Goal: Information Seeking & Learning: Find specific fact

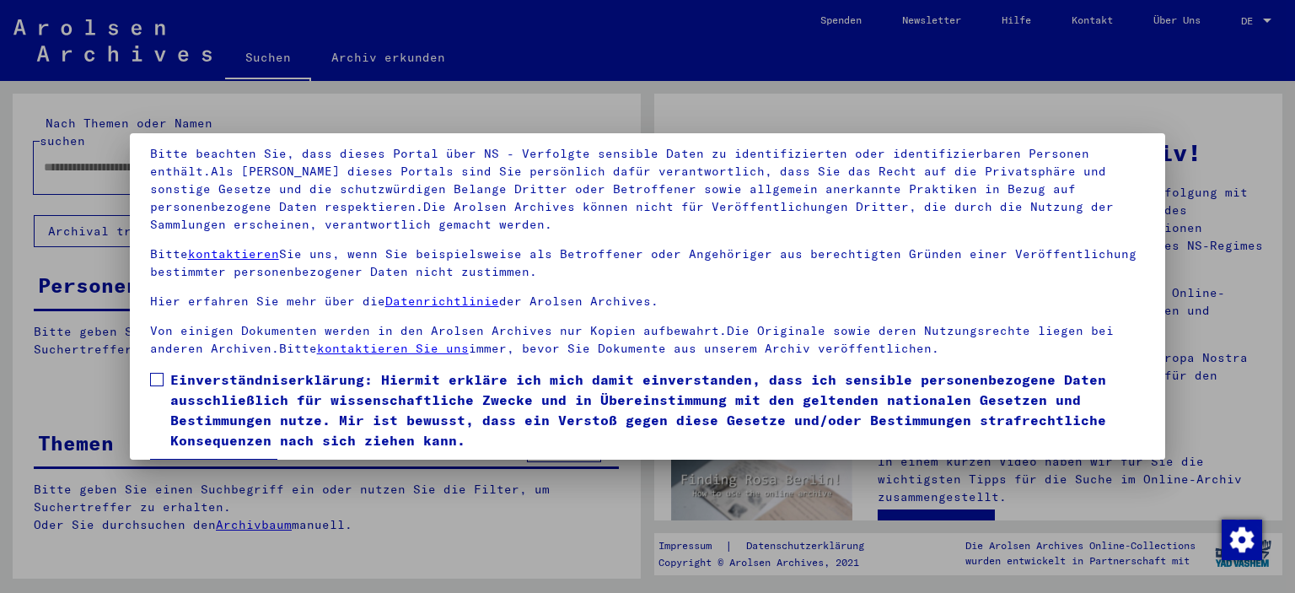
scroll to position [143, 0]
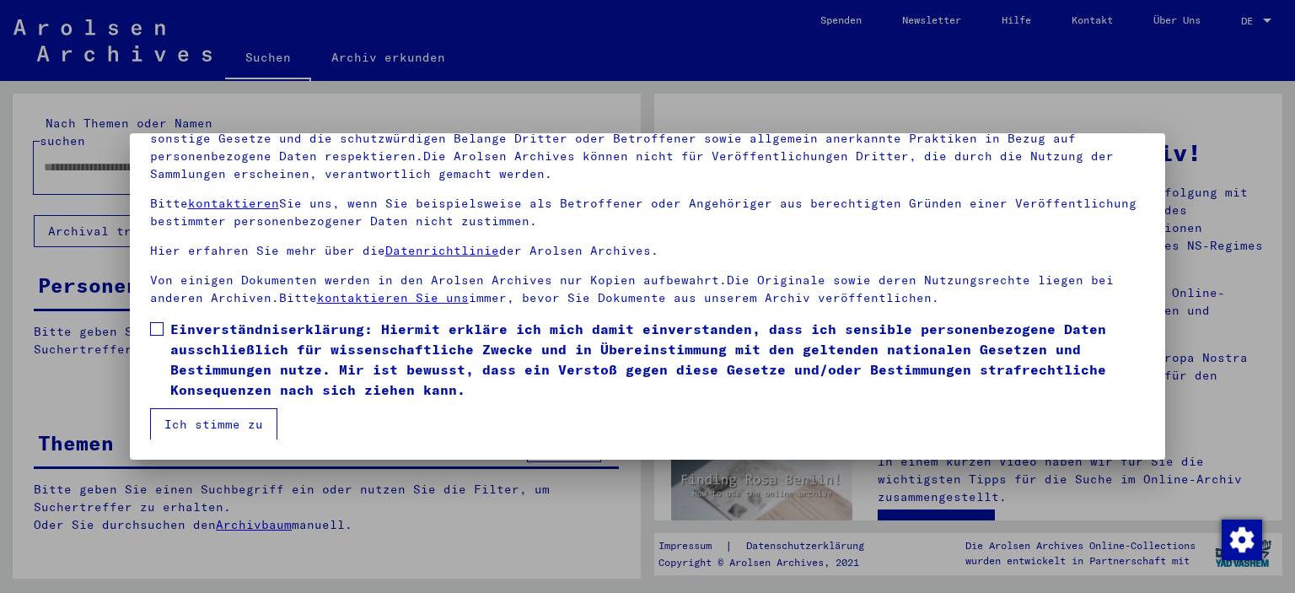
click at [202, 329] on span "Einverständniserklärung: Hiermit erkläre ich mich damit einverstanden, dass ich…" at bounding box center [657, 359] width 975 height 81
click at [207, 422] on button "Ich stimme zu" at bounding box center [213, 424] width 127 height 32
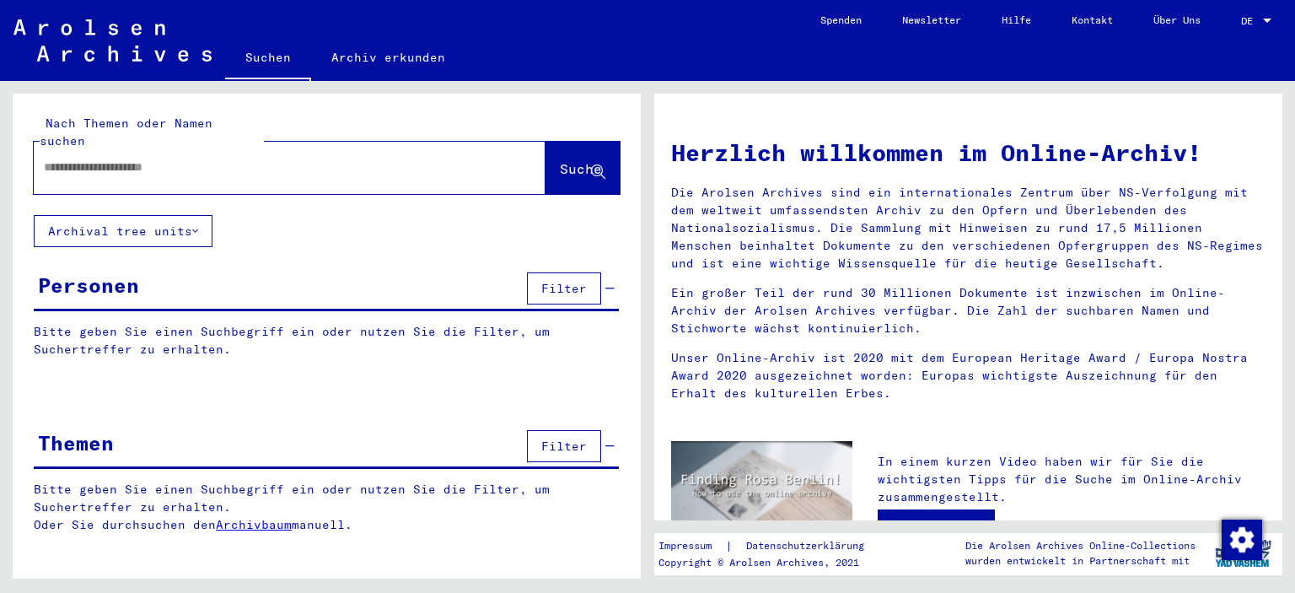
click at [91, 158] on input "text" at bounding box center [269, 167] width 451 height 18
type input "**********"
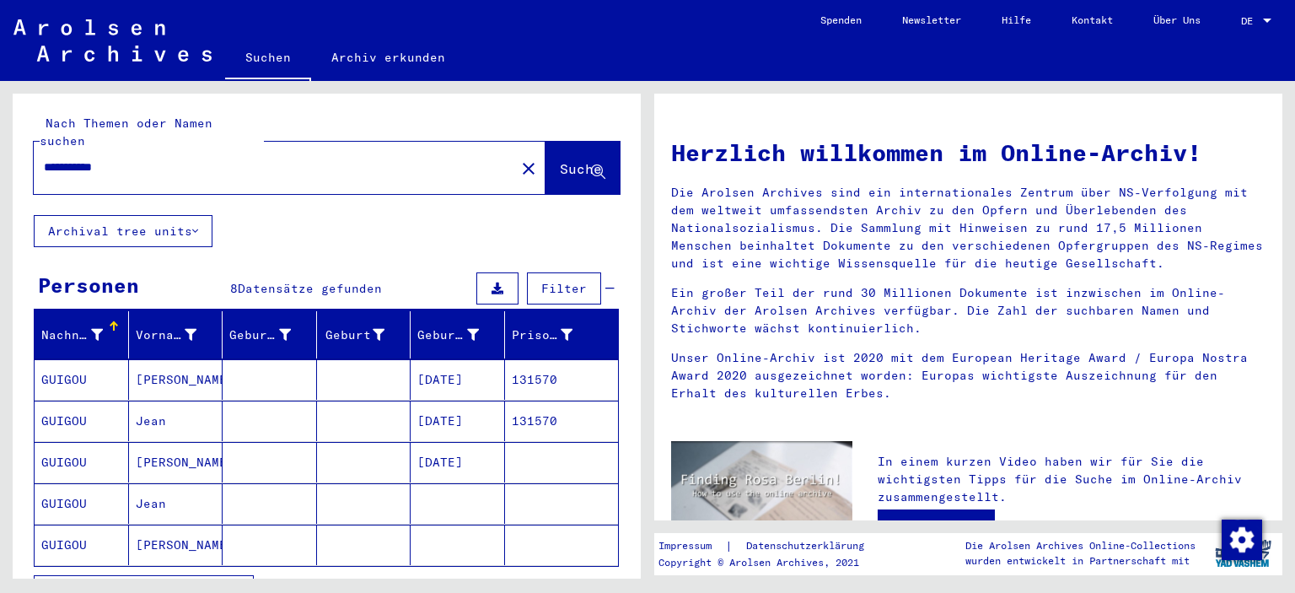
click at [573, 363] on mat-cell "131570" at bounding box center [562, 379] width 114 height 40
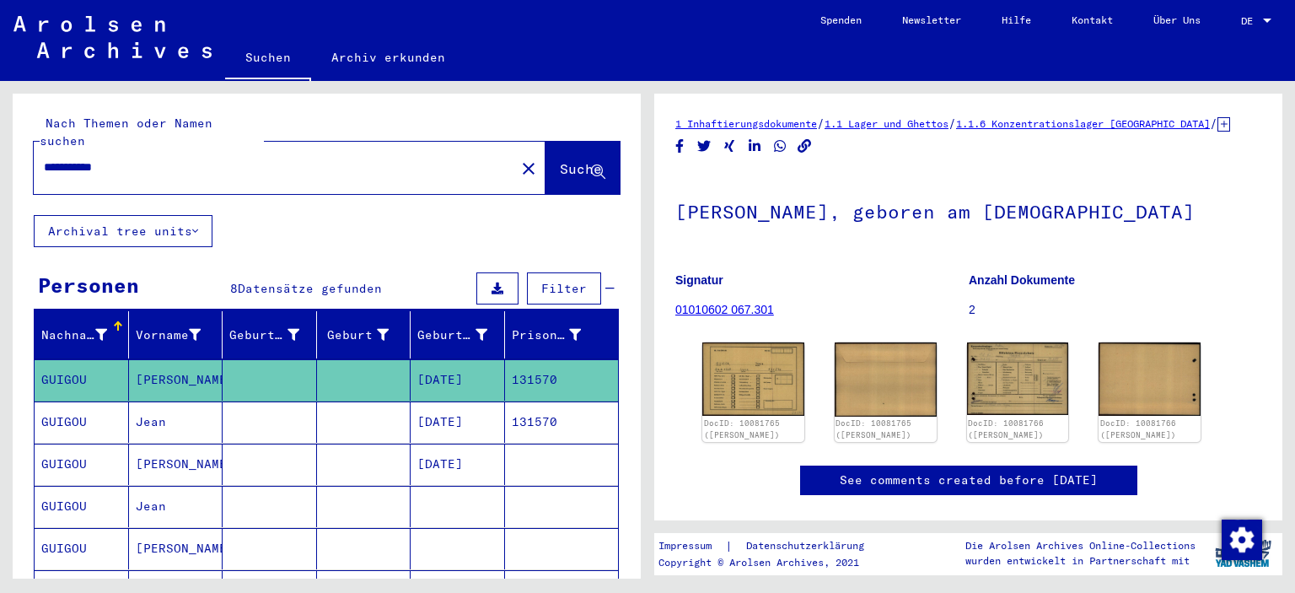
scroll to position [93, 0]
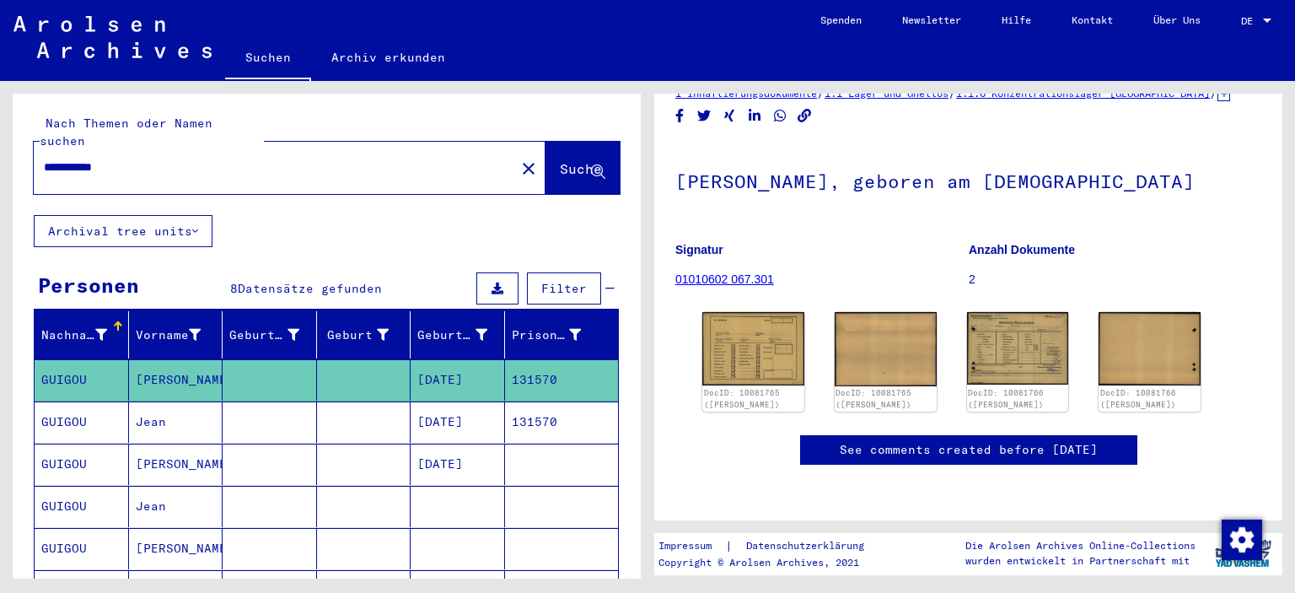
click at [586, 407] on mat-cell "131570" at bounding box center [562, 421] width 114 height 41
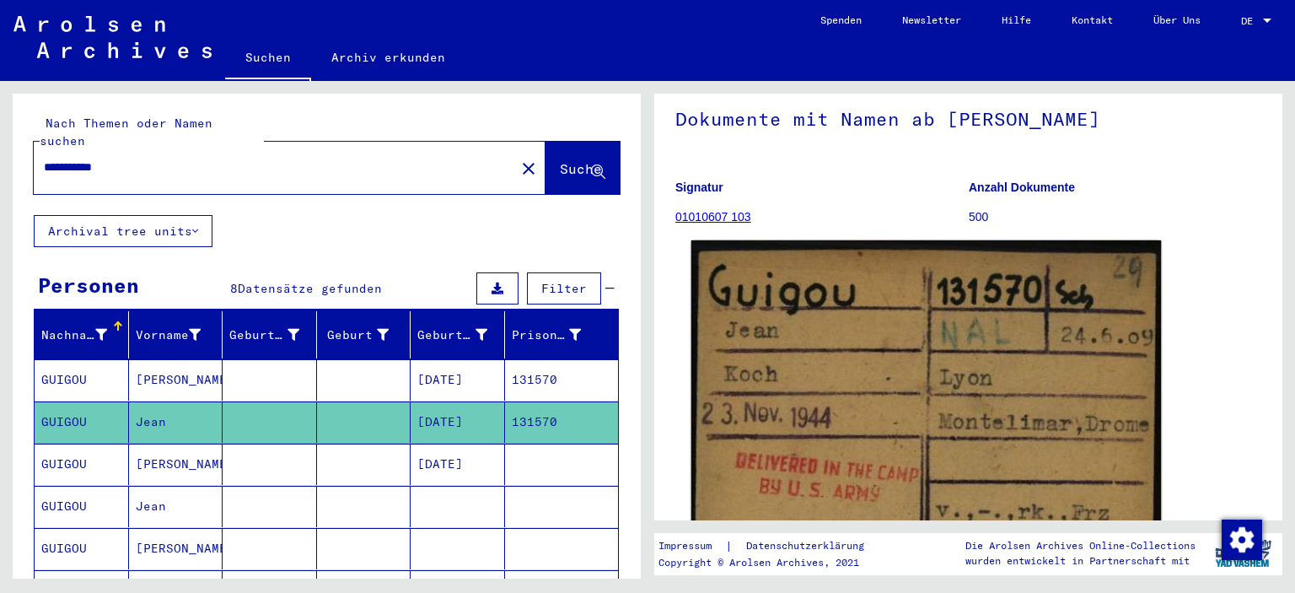
scroll to position [185, 0]
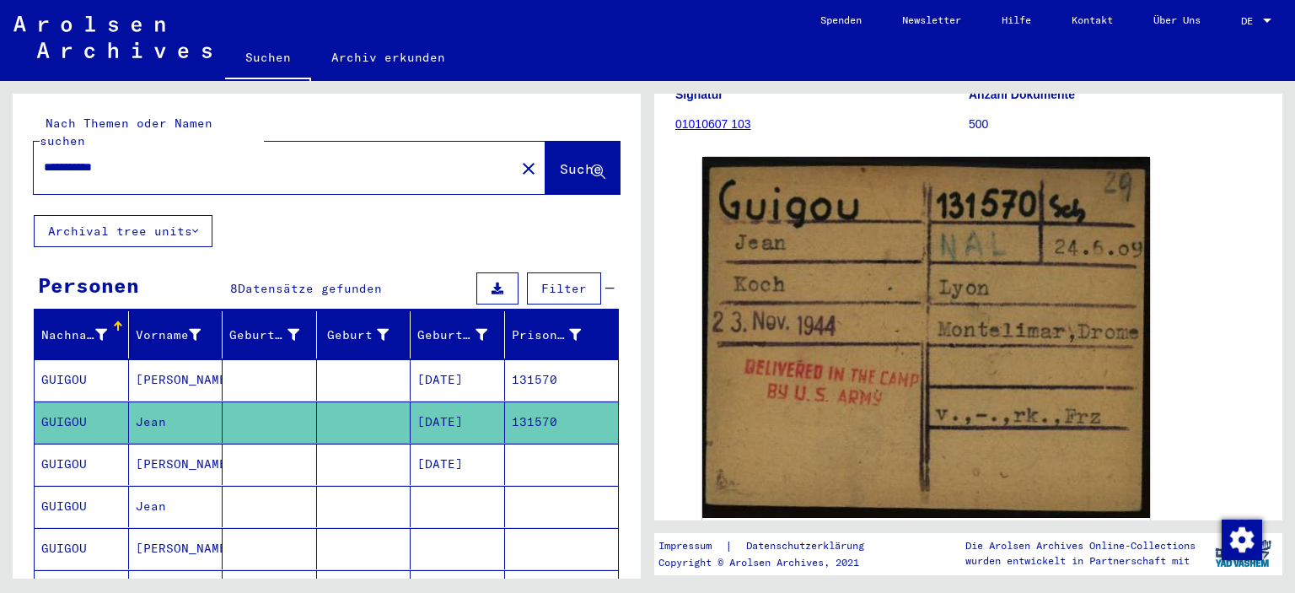
drag, startPoint x: 145, startPoint y: 148, endPoint x: 0, endPoint y: 160, distance: 145.5
click at [44, 162] on input "**********" at bounding box center [274, 167] width 461 height 18
type input "********"
click at [550, 142] on button "Suche" at bounding box center [582, 168] width 74 height 52
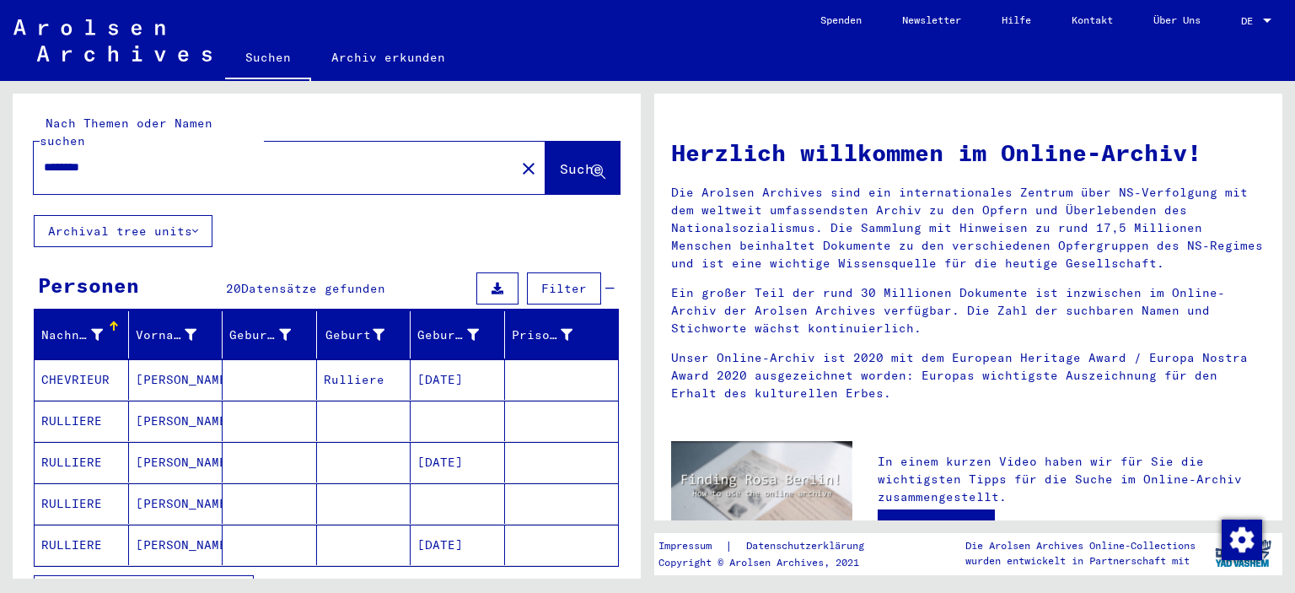
click at [474, 451] on mat-cell "[DATE]" at bounding box center [457, 462] width 94 height 40
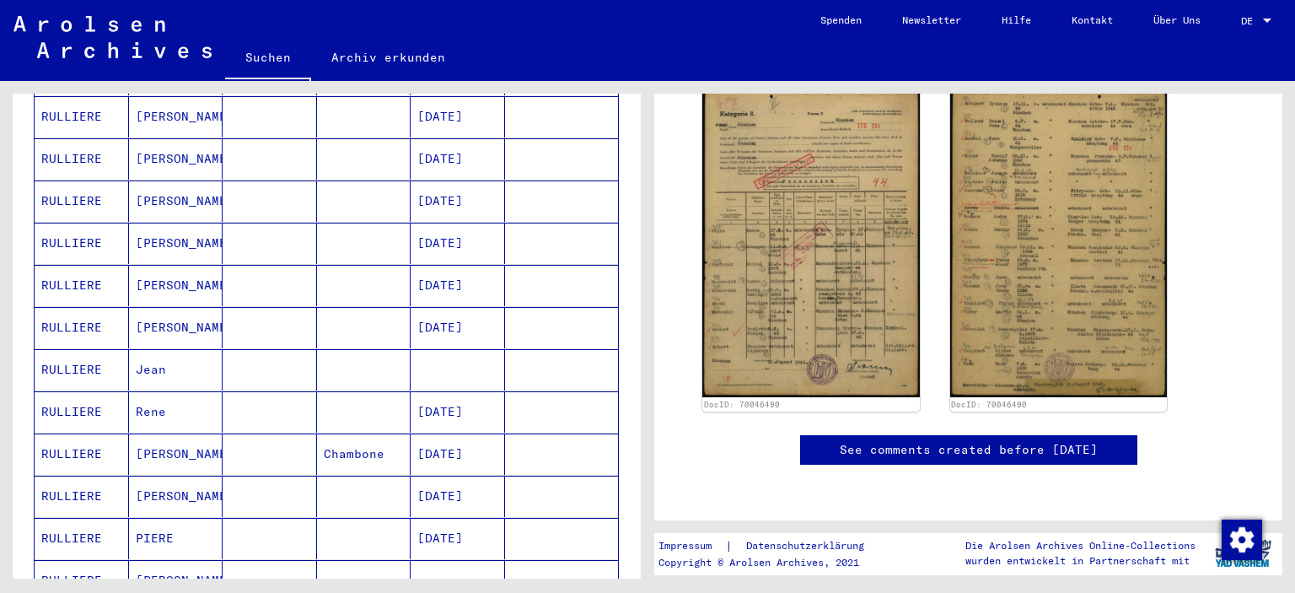
scroll to position [651, 0]
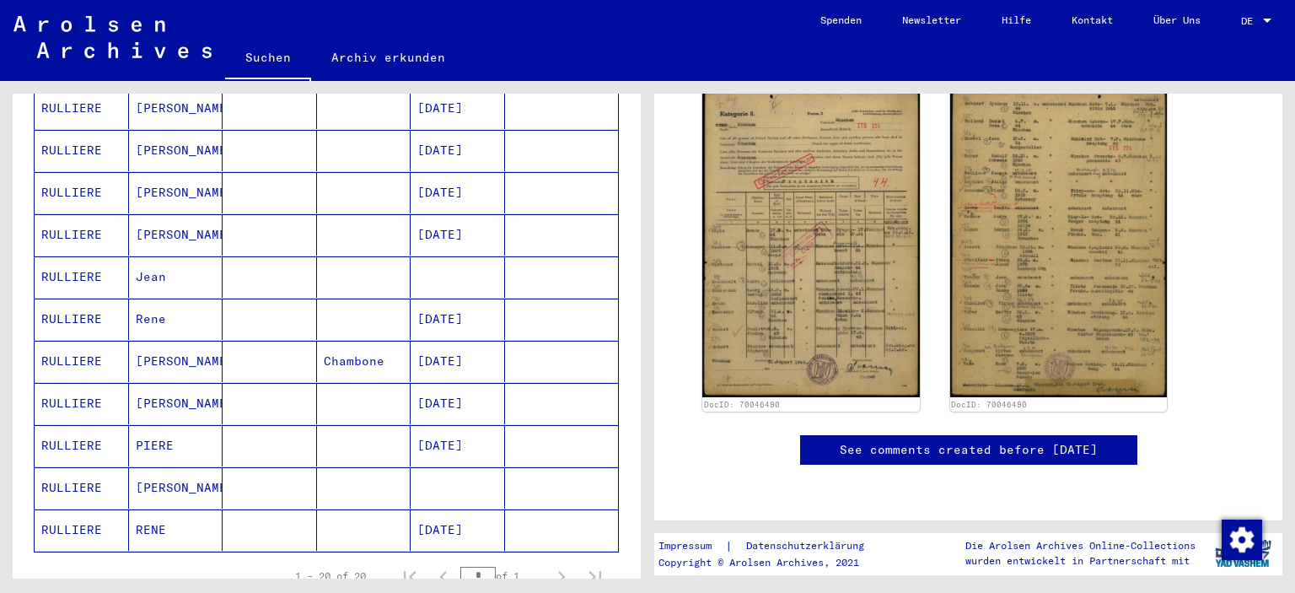
click at [443, 256] on mat-cell at bounding box center [457, 276] width 94 height 41
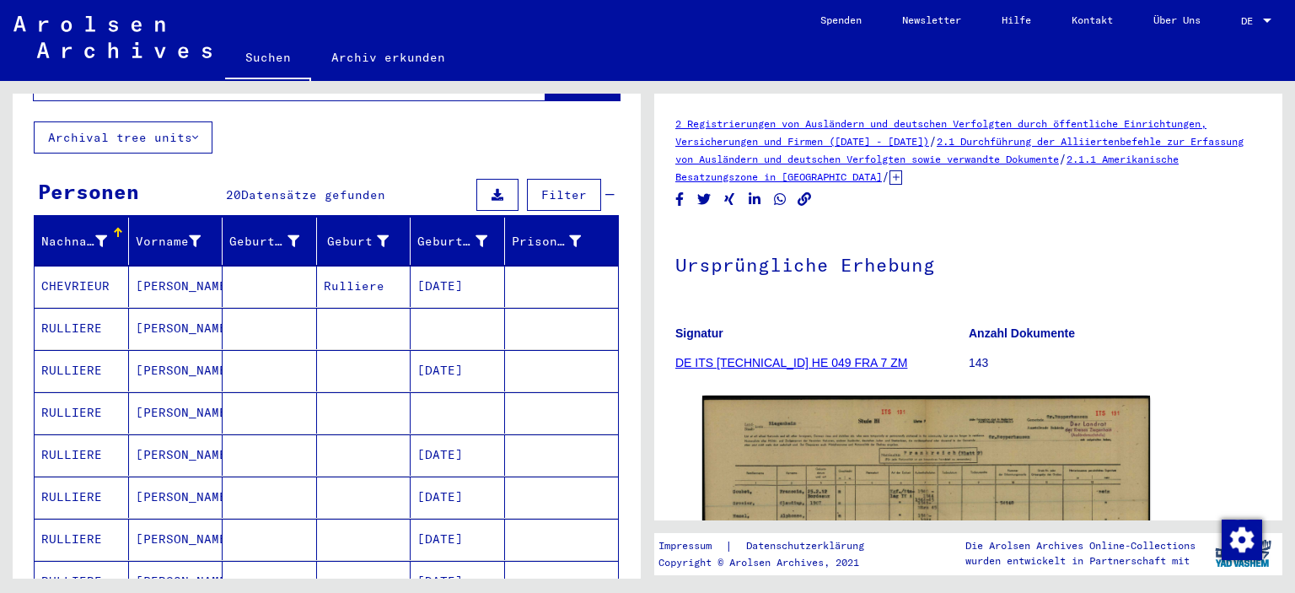
scroll to position [93, 0]
click at [471, 360] on mat-cell "[DATE]" at bounding box center [457, 371] width 94 height 41
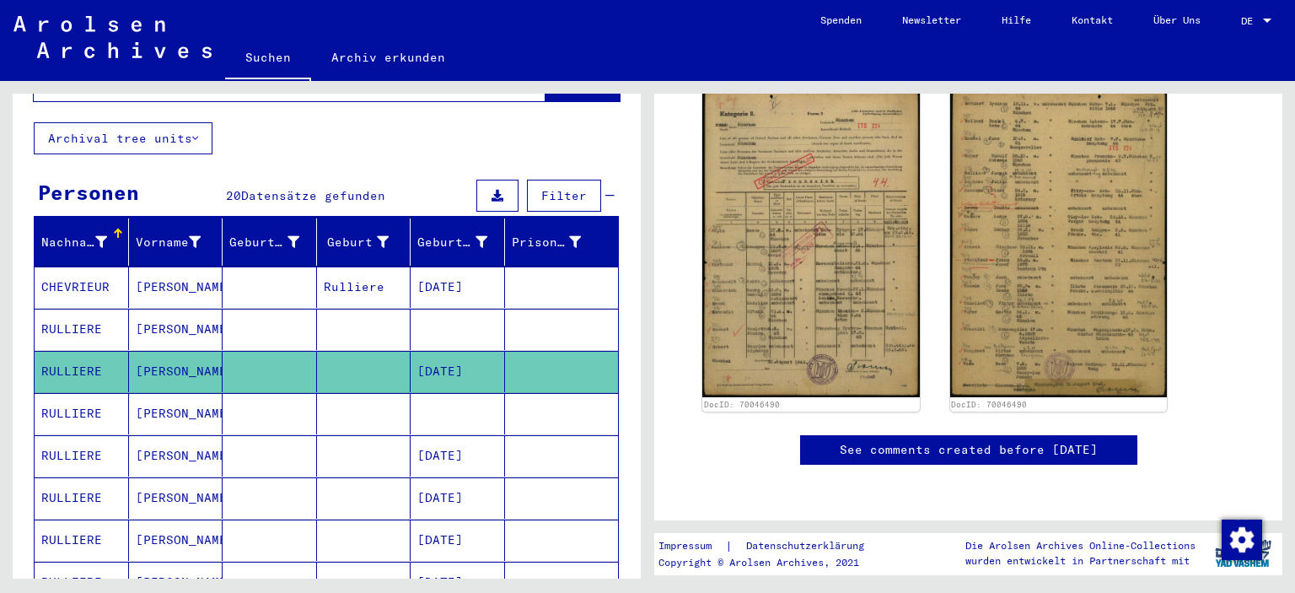
scroll to position [361, 0]
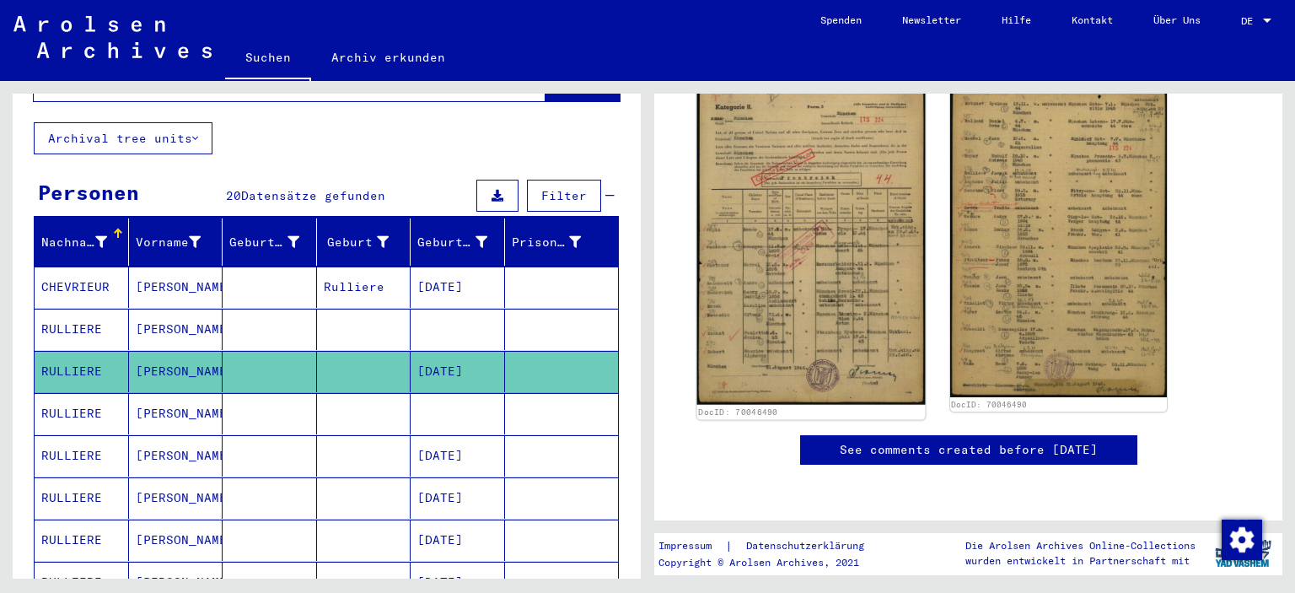
click at [799, 258] on img at bounding box center [811, 244] width 228 height 324
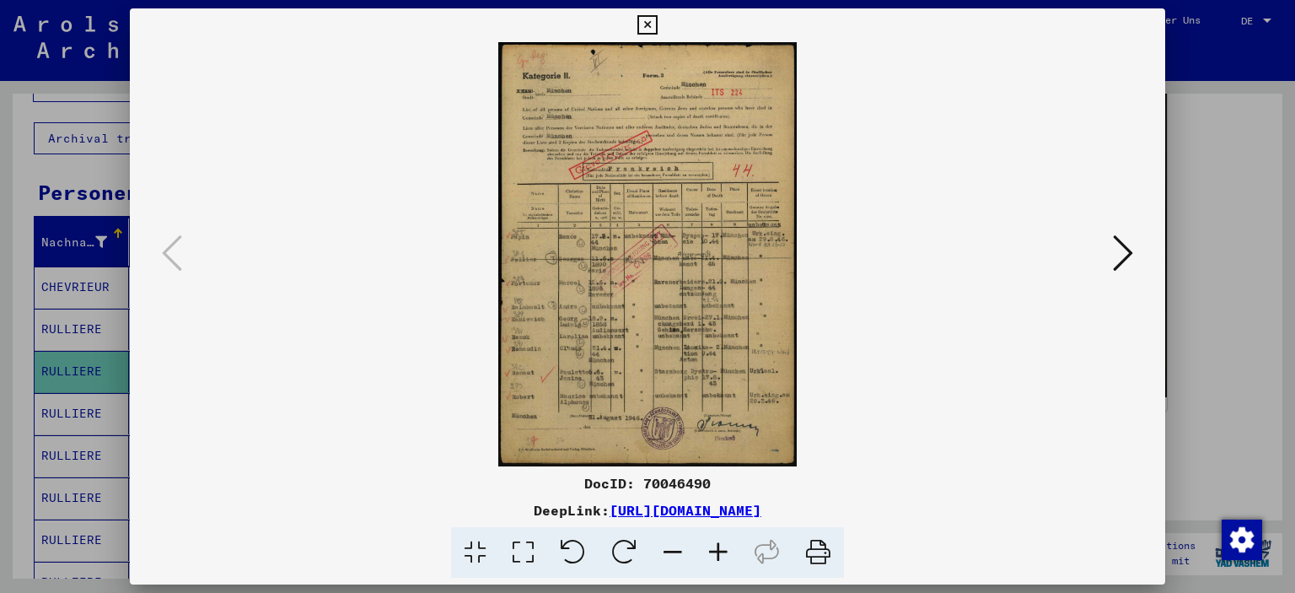
click at [716, 548] on icon at bounding box center [718, 552] width 46 height 51
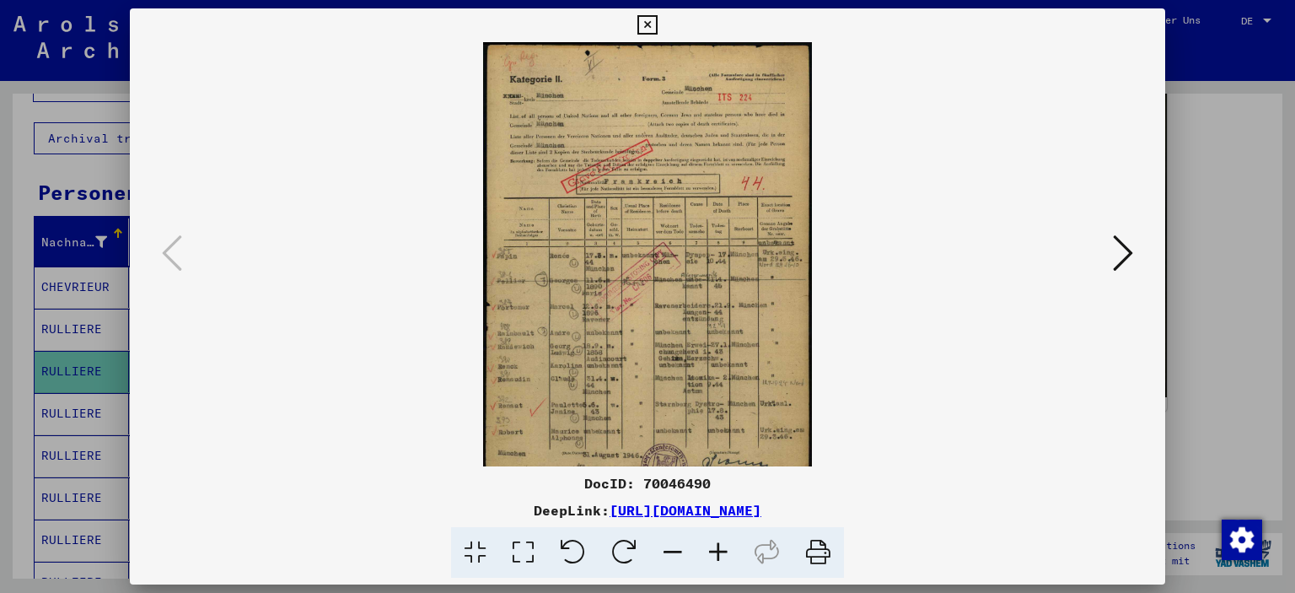
click at [716, 548] on icon at bounding box center [718, 552] width 46 height 51
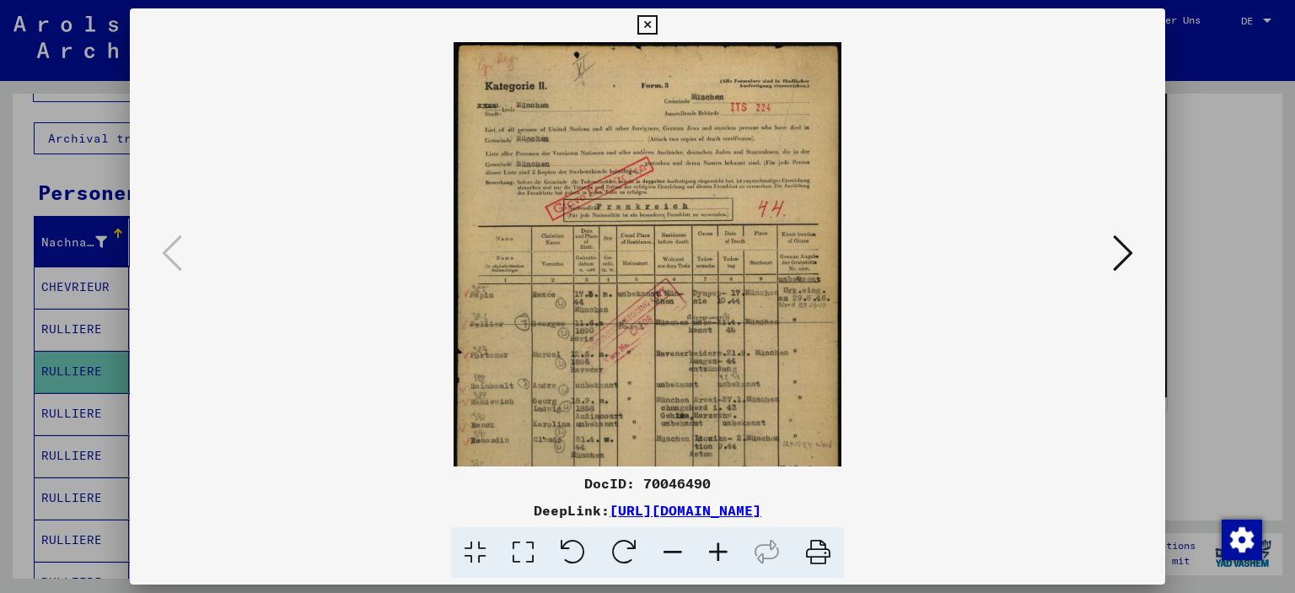
click at [716, 548] on icon at bounding box center [718, 552] width 46 height 51
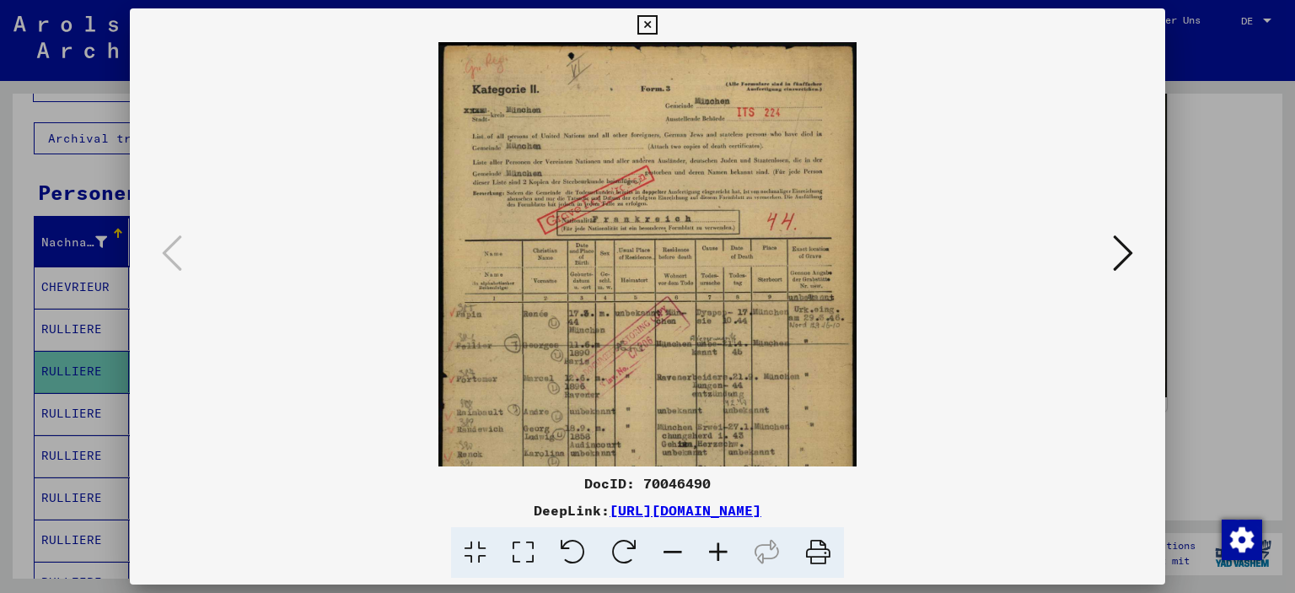
click at [716, 548] on icon at bounding box center [718, 552] width 46 height 51
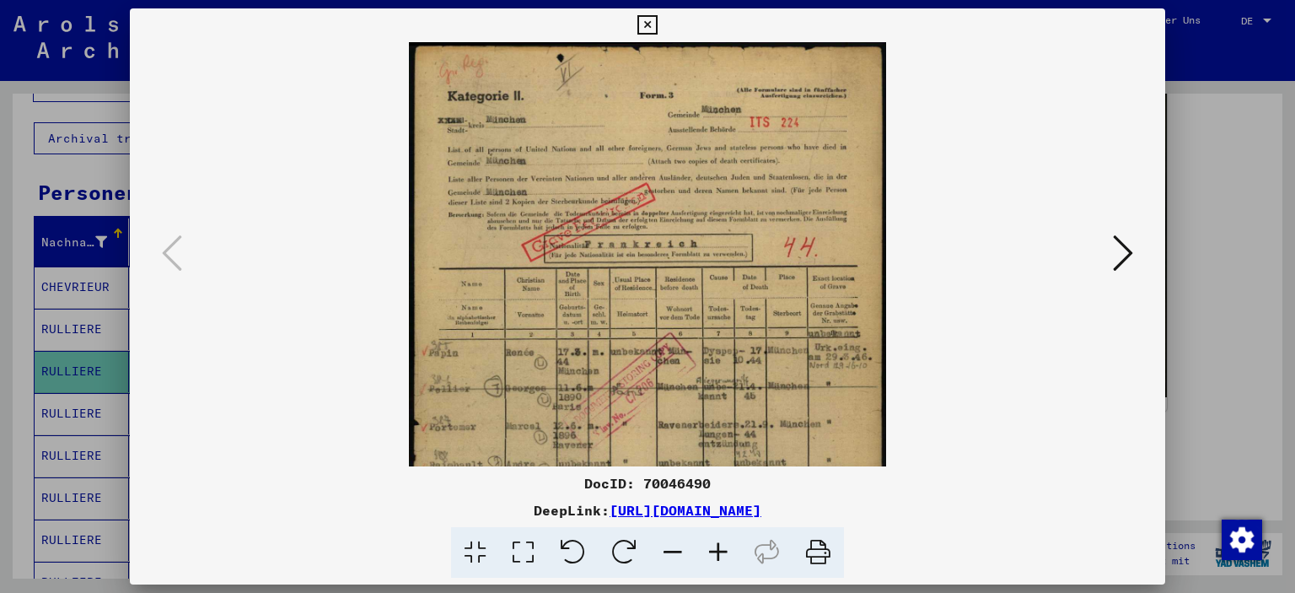
click at [716, 548] on icon at bounding box center [718, 552] width 46 height 51
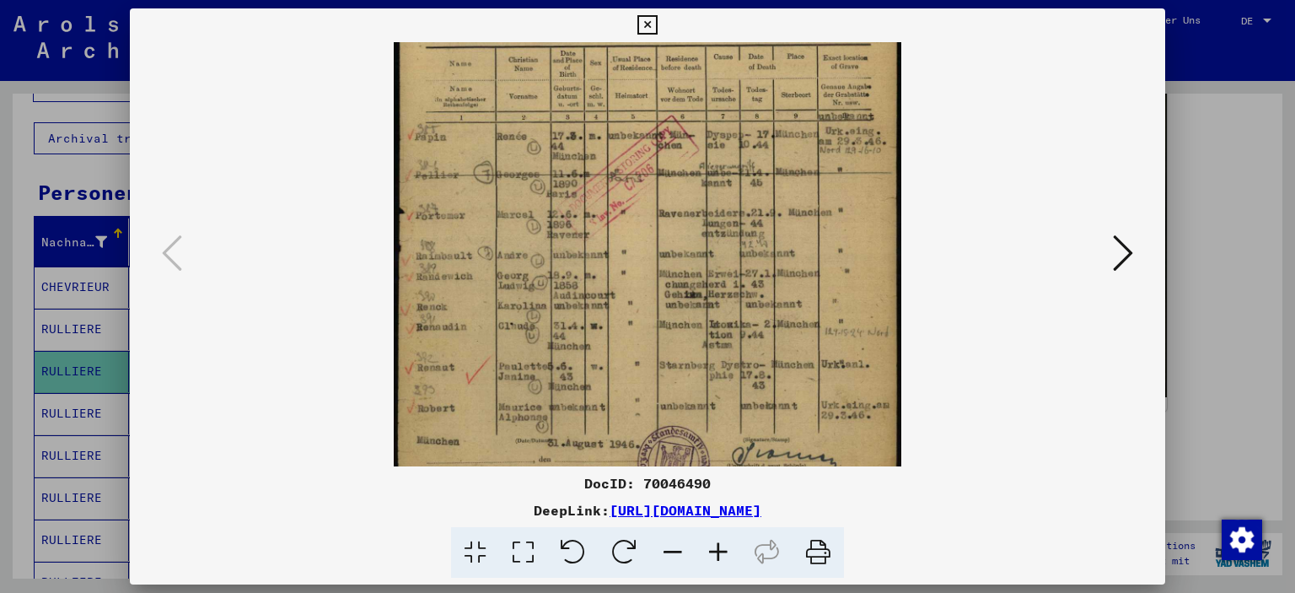
scroll to position [272, 0]
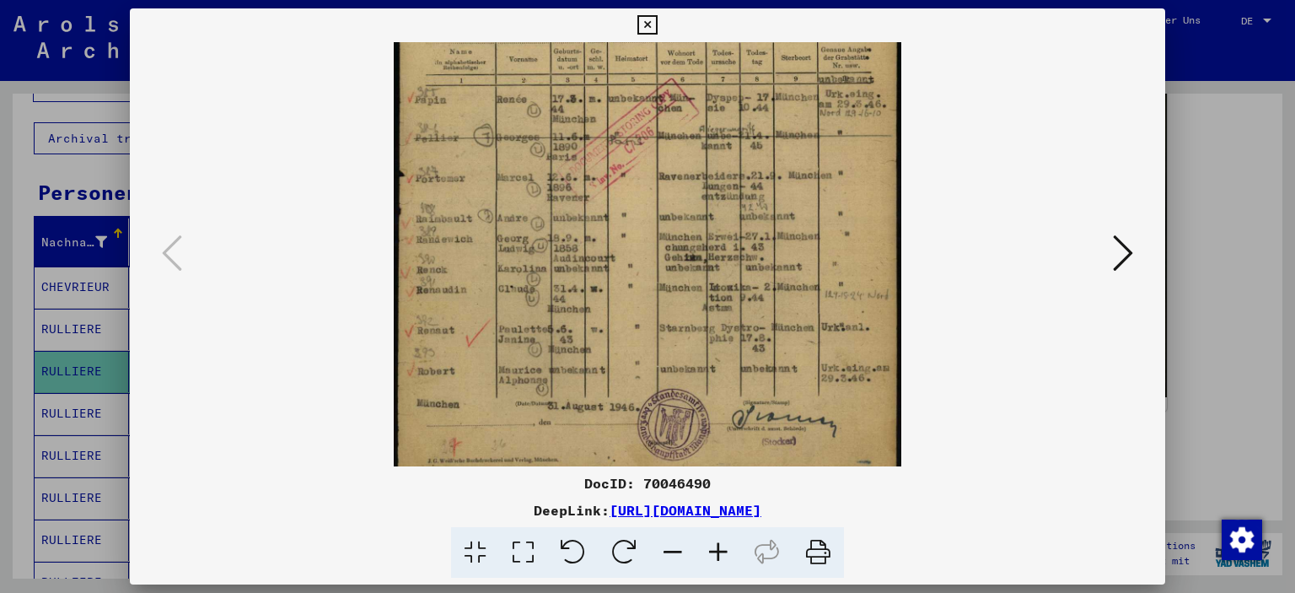
drag, startPoint x: 692, startPoint y: 376, endPoint x: 602, endPoint y: 105, distance: 285.2
click at [602, 105] on img at bounding box center [647, 129] width 507 height 719
click at [1113, 267] on button at bounding box center [1123, 254] width 30 height 48
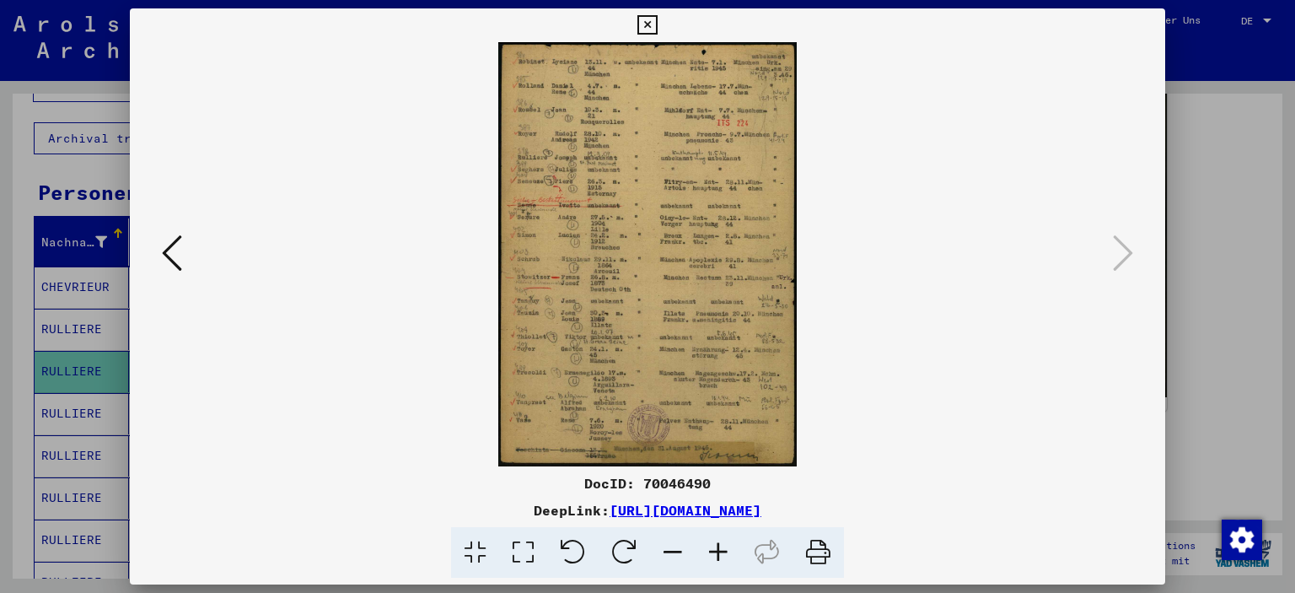
click at [716, 548] on icon at bounding box center [718, 552] width 46 height 51
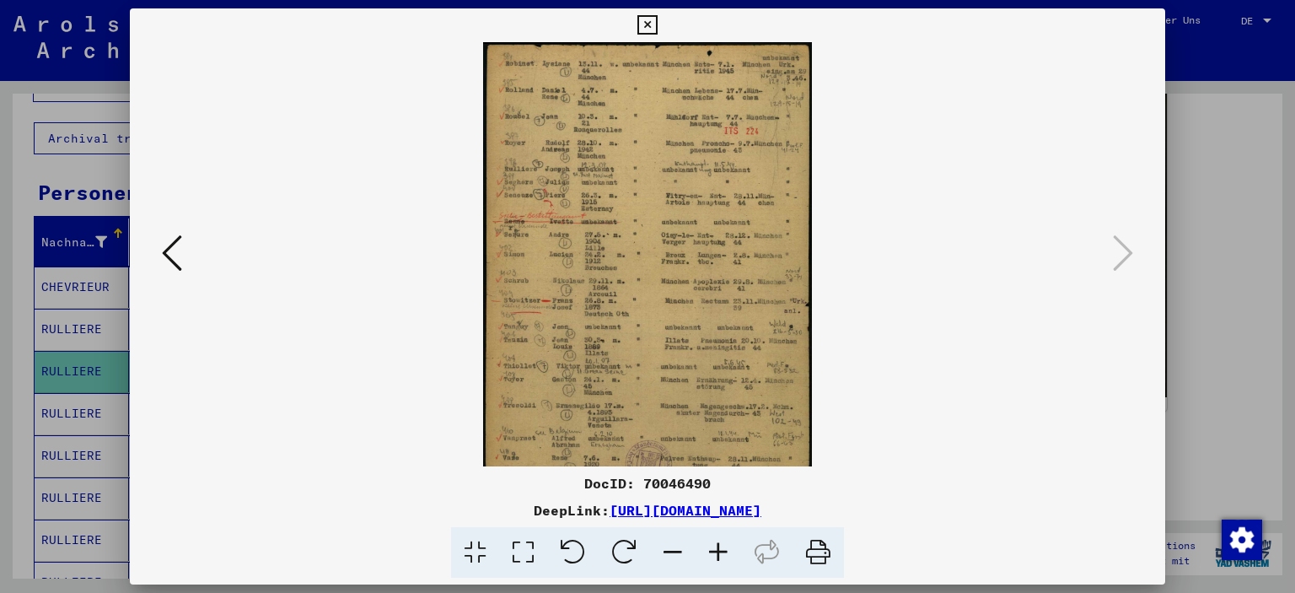
click at [716, 548] on icon at bounding box center [718, 552] width 46 height 51
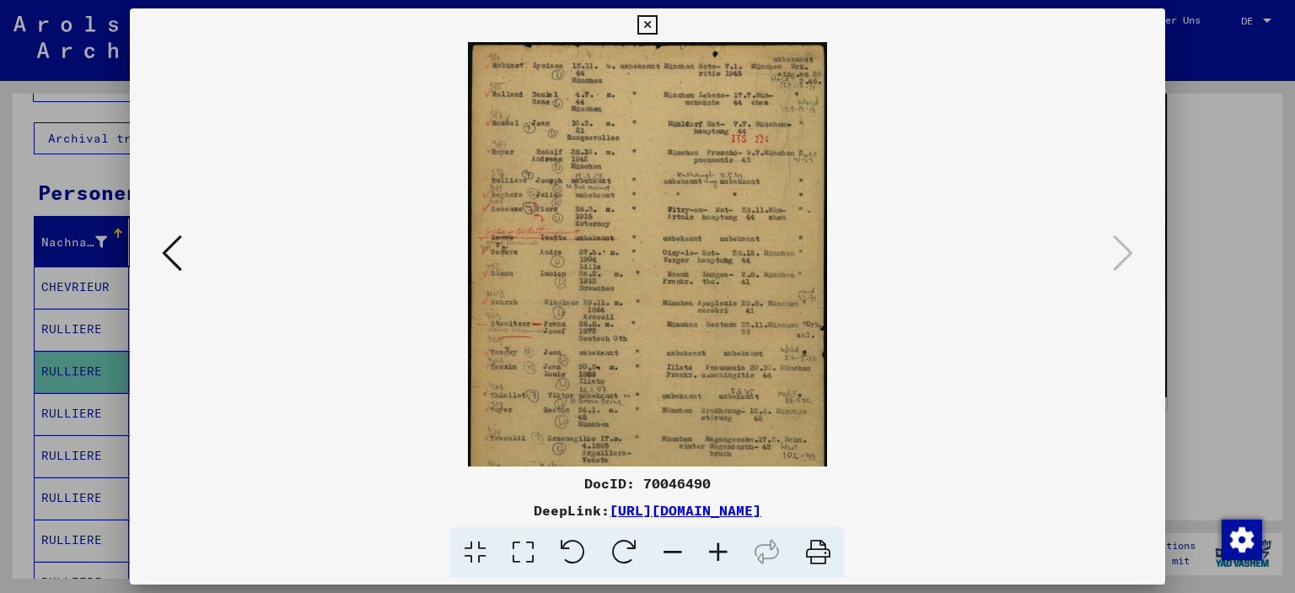
click at [716, 548] on icon at bounding box center [718, 552] width 46 height 51
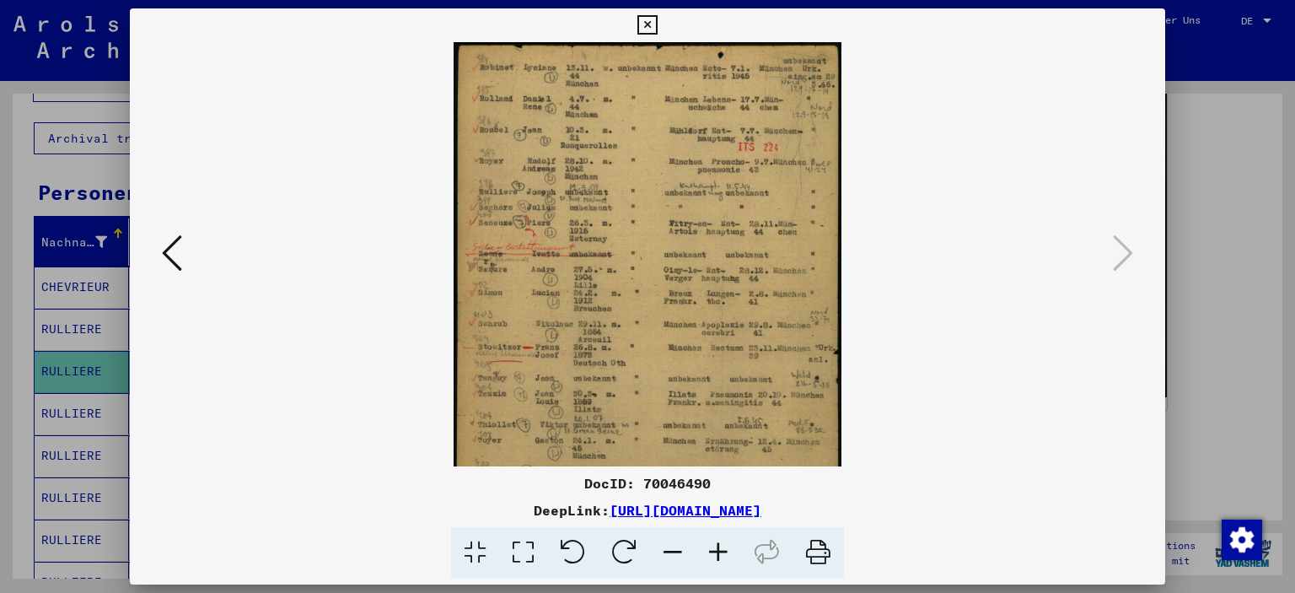
click at [716, 548] on icon at bounding box center [718, 552] width 46 height 51
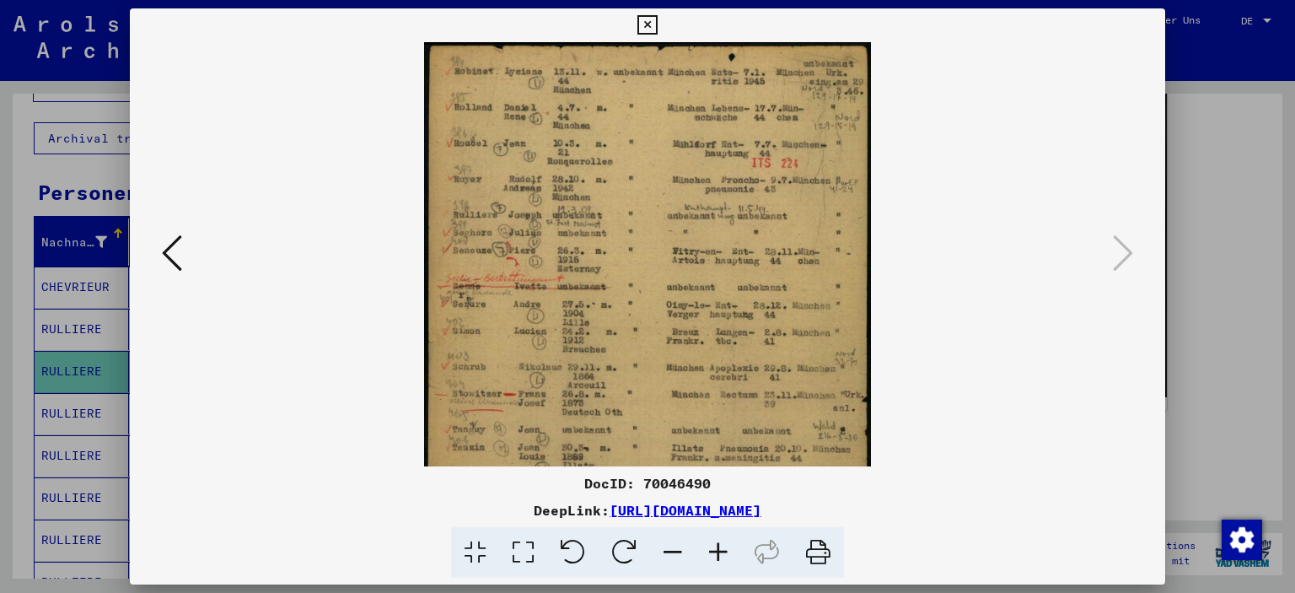
click at [716, 548] on icon at bounding box center [718, 552] width 46 height 51
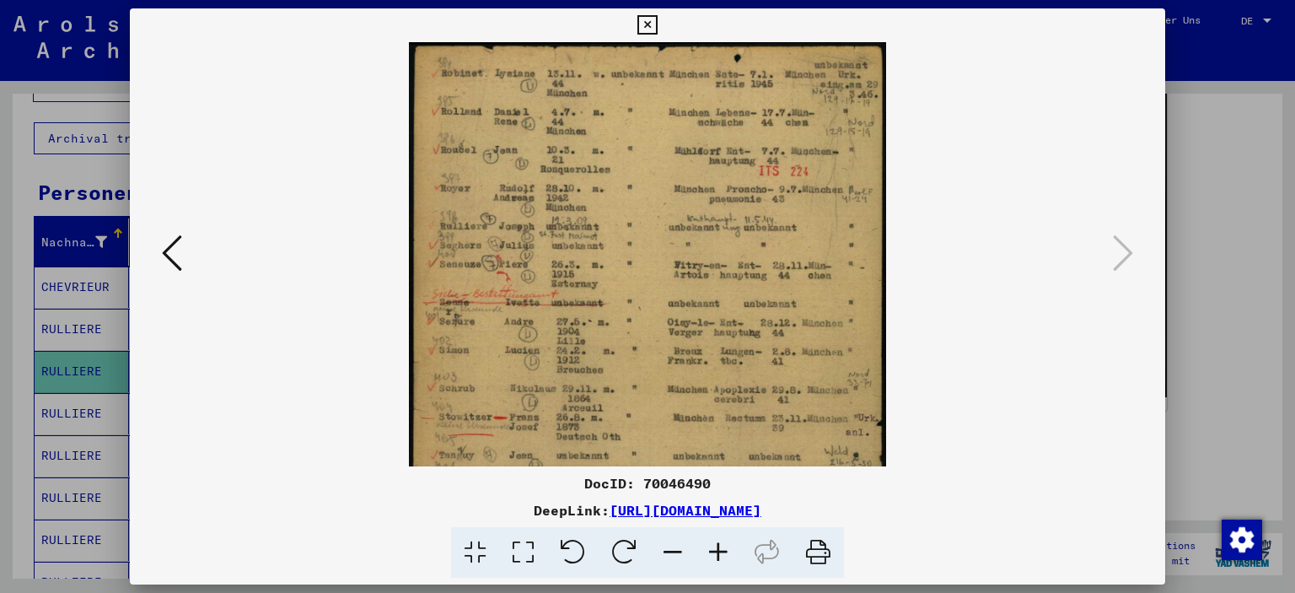
click at [716, 548] on icon at bounding box center [718, 552] width 46 height 51
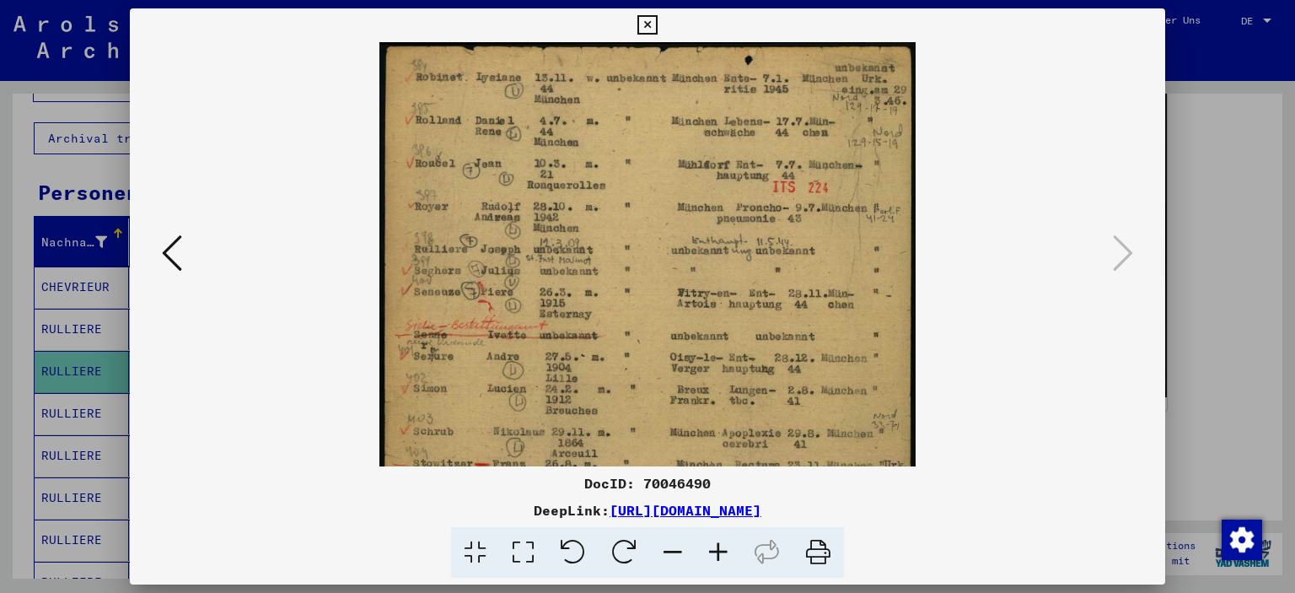
click at [716, 548] on icon at bounding box center [718, 552] width 46 height 51
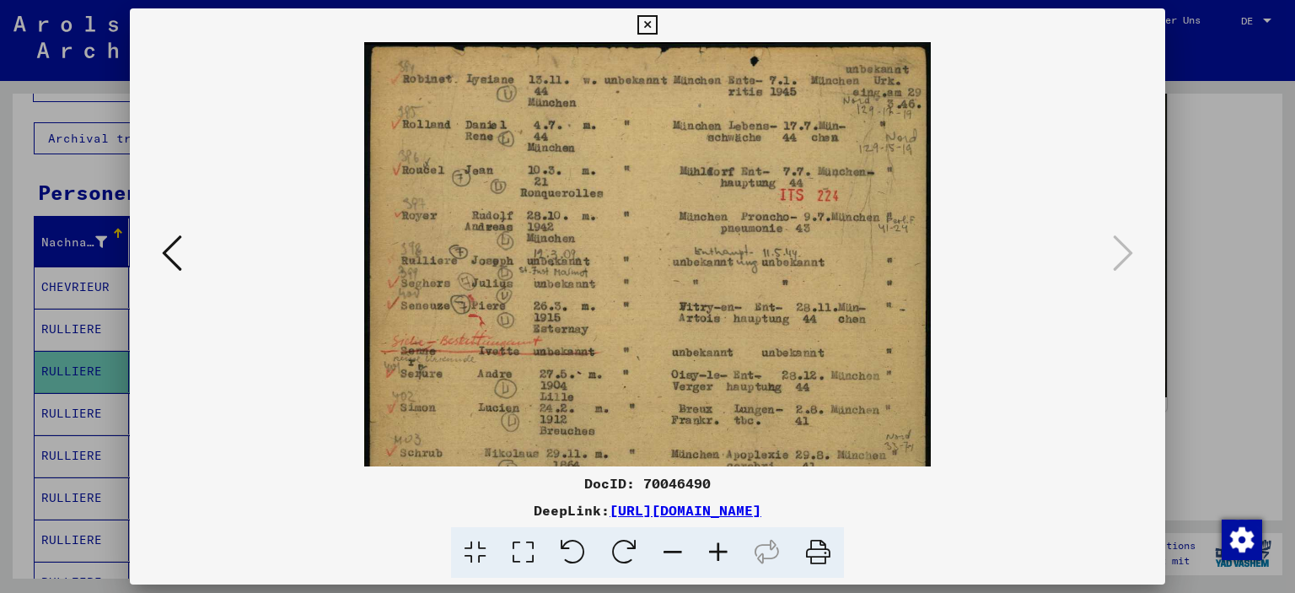
click at [716, 548] on icon at bounding box center [718, 552] width 46 height 51
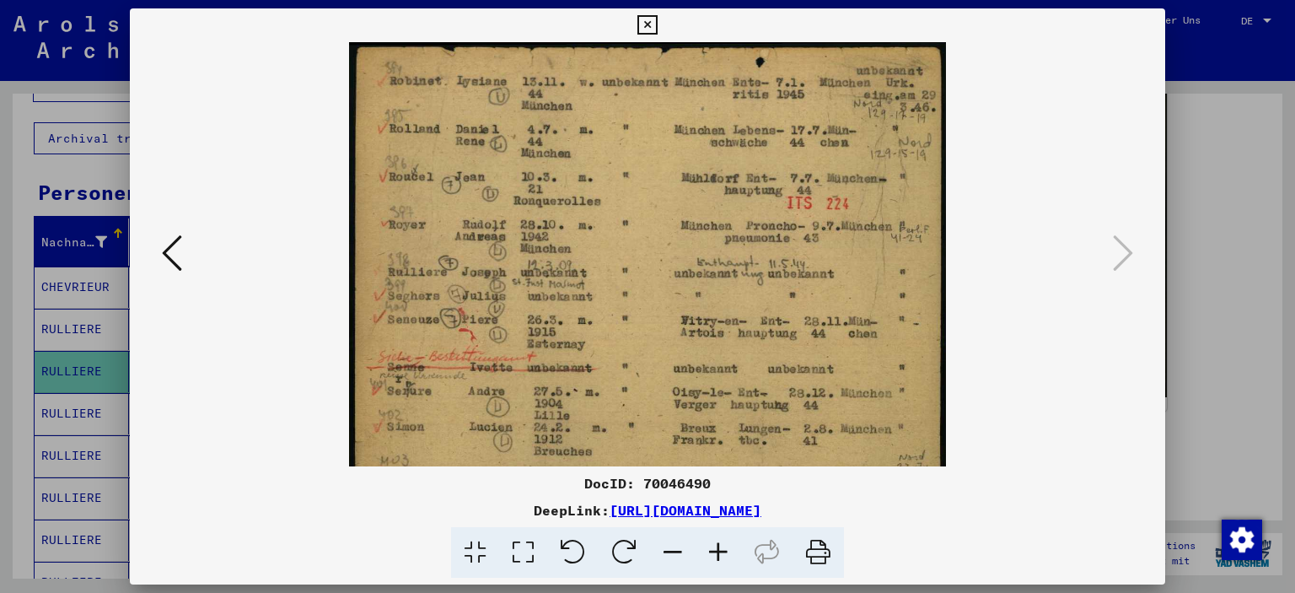
click at [657, 29] on icon at bounding box center [646, 25] width 19 height 20
